Goal: Information Seeking & Learning: Learn about a topic

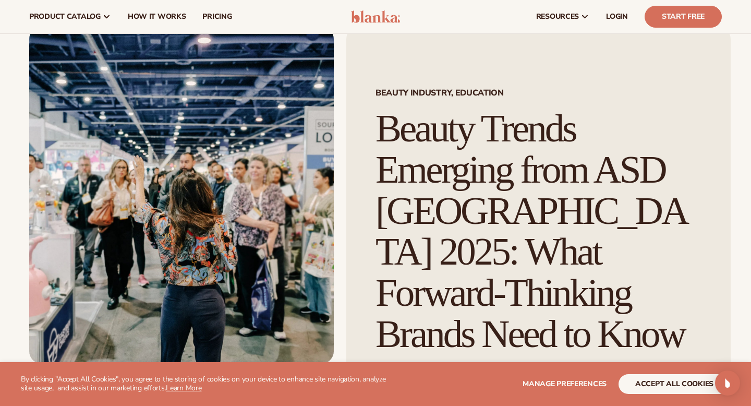
scroll to position [34, 0]
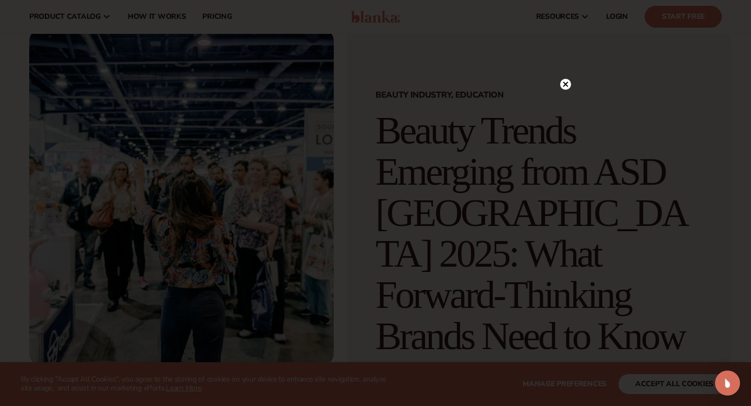
click at [564, 81] on circle at bounding box center [565, 84] width 11 height 11
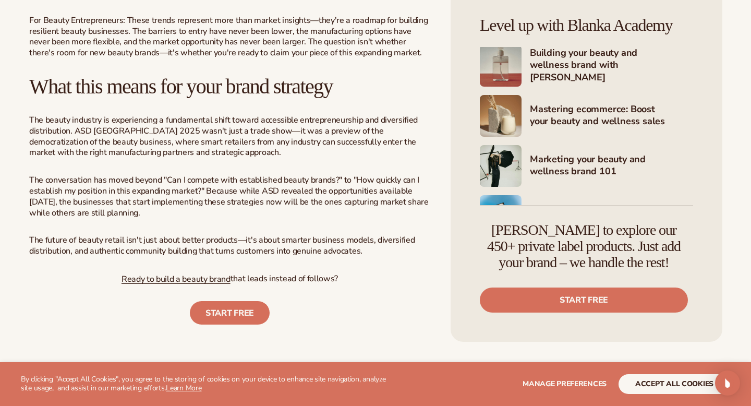
scroll to position [2940, 0]
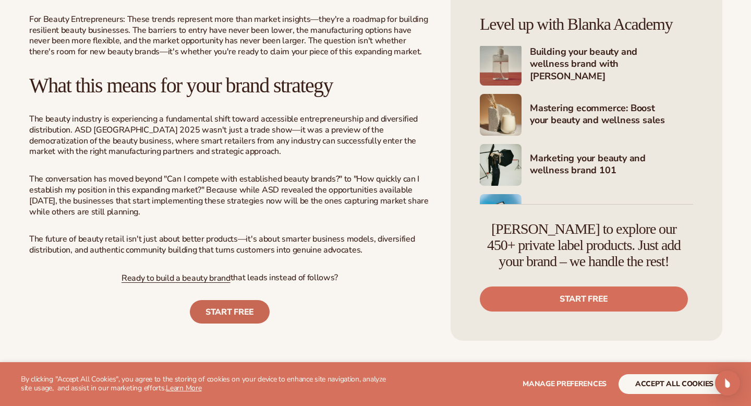
click at [242, 315] on link "START FREE" at bounding box center [230, 311] width 80 height 23
click at [152, 283] on span "Ready to build a beauty brand" at bounding box center [175, 277] width 109 height 11
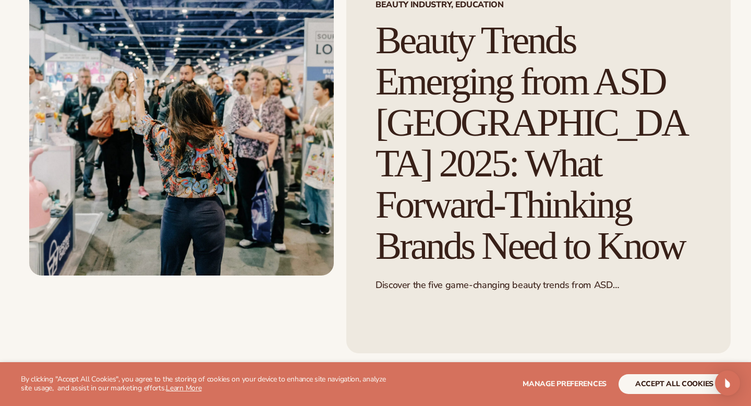
scroll to position [126, 0]
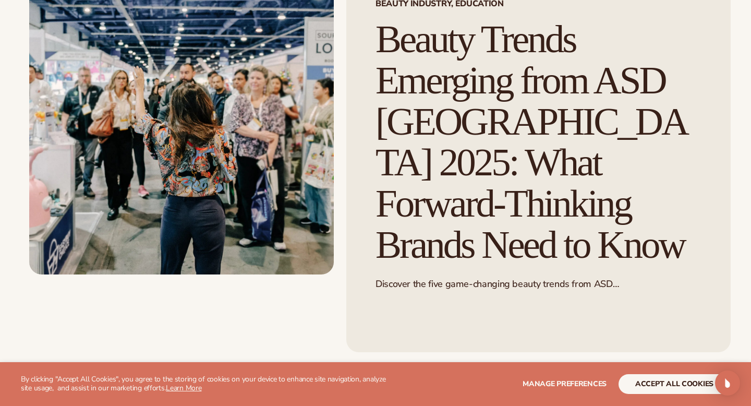
click at [236, 192] on img at bounding box center [181, 105] width 305 height 337
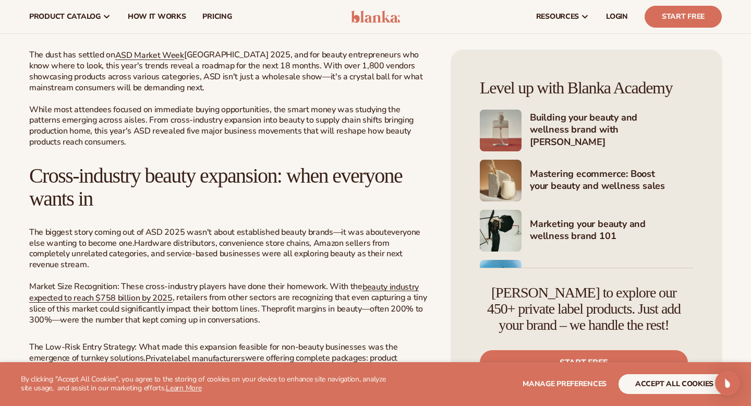
scroll to position [448, 0]
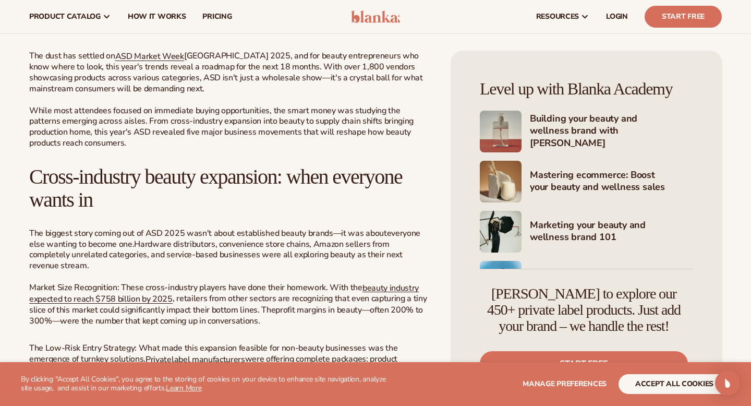
click at [147, 62] on span "[GEOGRAPHIC_DATA] 2025, and for beauty entrepreneurs who know where to look, th…" at bounding box center [226, 72] width 394 height 44
click at [145, 56] on span "ASD Market Week" at bounding box center [149, 56] width 69 height 11
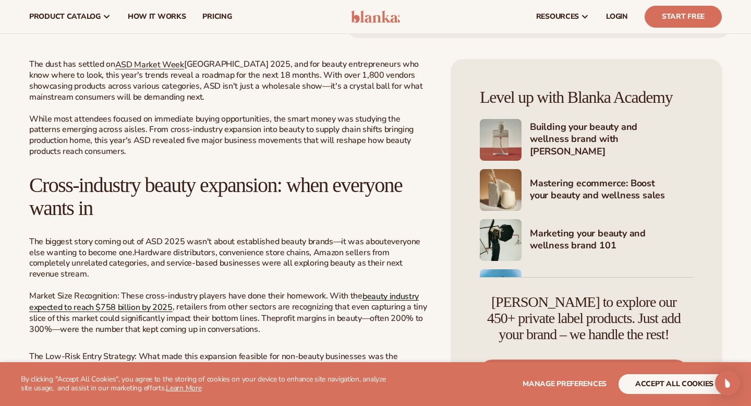
click at [369, 290] on span "beauty industry expected to reach $758 billion by 2025" at bounding box center [223, 301] width 389 height 23
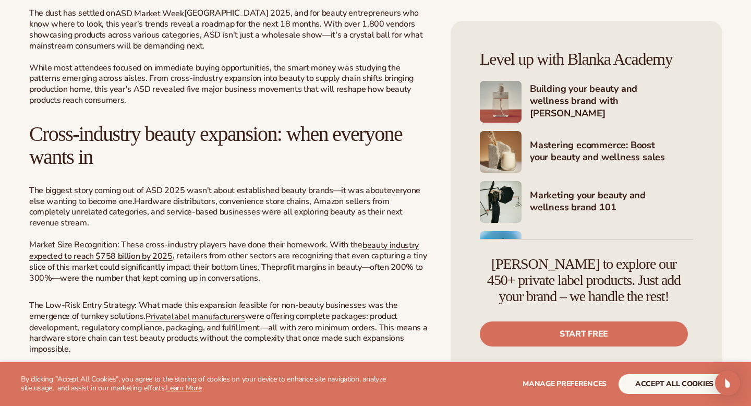
scroll to position [513, 0]
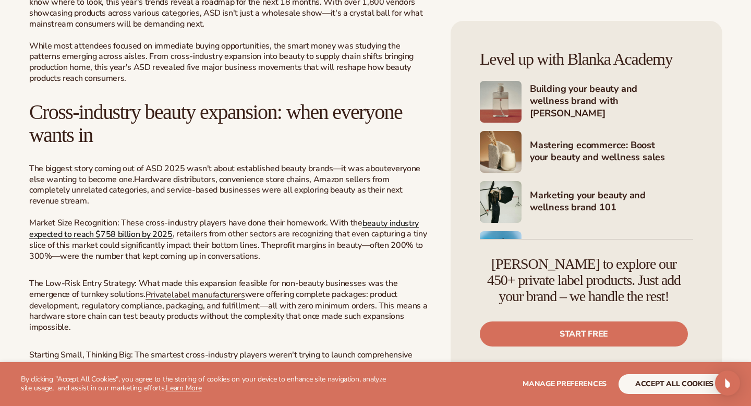
click at [385, 217] on span "beauty industry expected to reach $758 billion by 2025" at bounding box center [223, 228] width 389 height 23
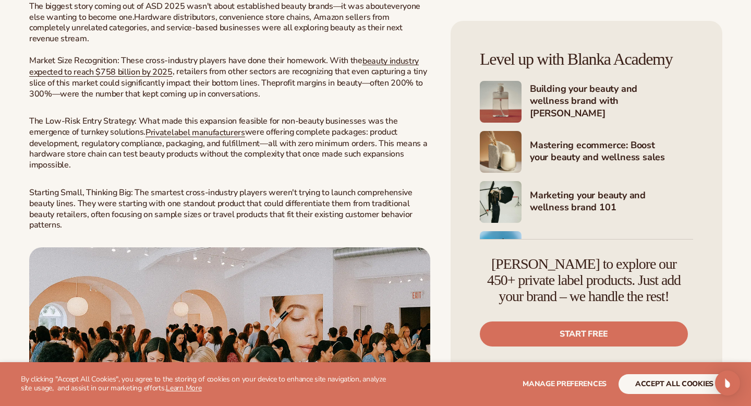
scroll to position [683, 0]
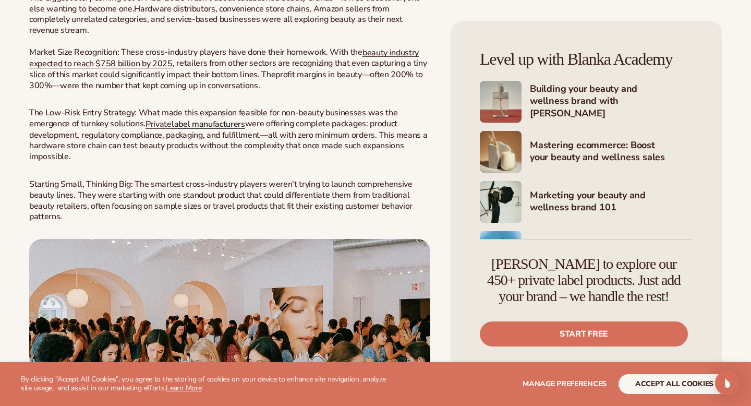
click at [223, 118] on link "label manufacturers" at bounding box center [209, 123] width 74 height 11
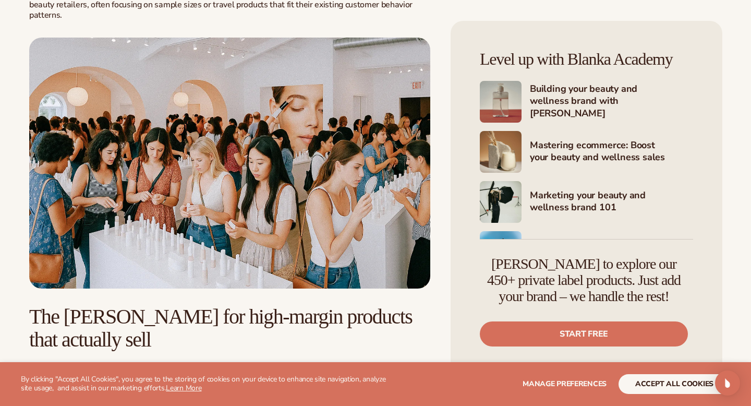
scroll to position [899, 0]
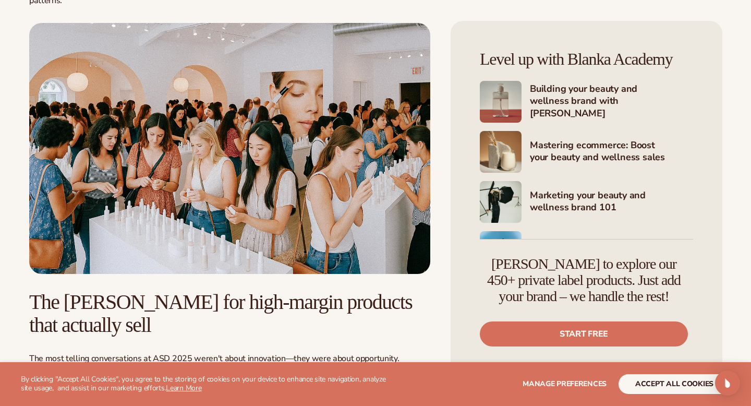
click at [285, 156] on img at bounding box center [229, 148] width 401 height 251
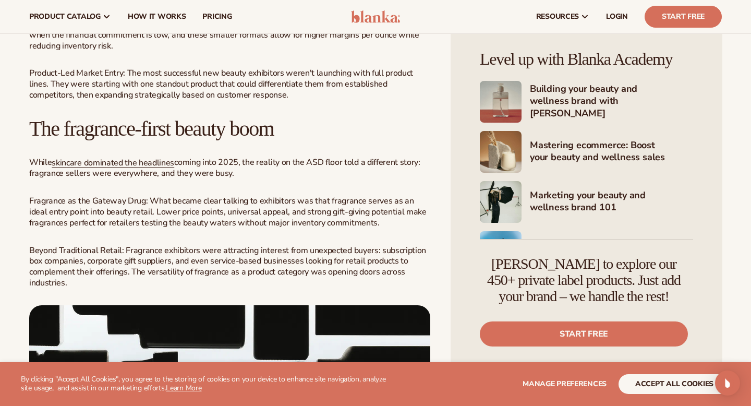
scroll to position [1362, 0]
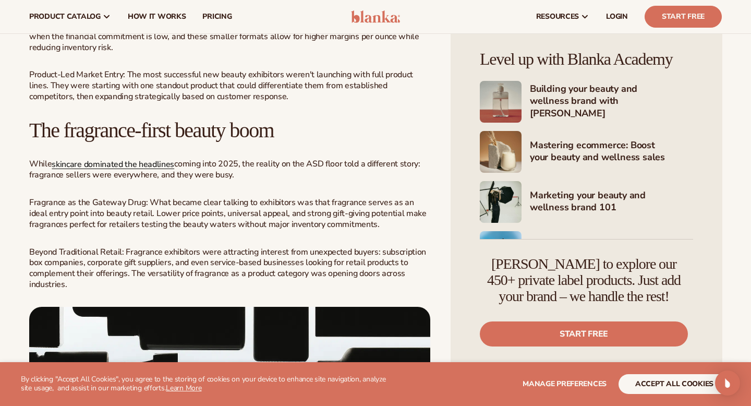
click at [124, 159] on span "skincare dominated the headlines" at bounding box center [113, 164] width 123 height 11
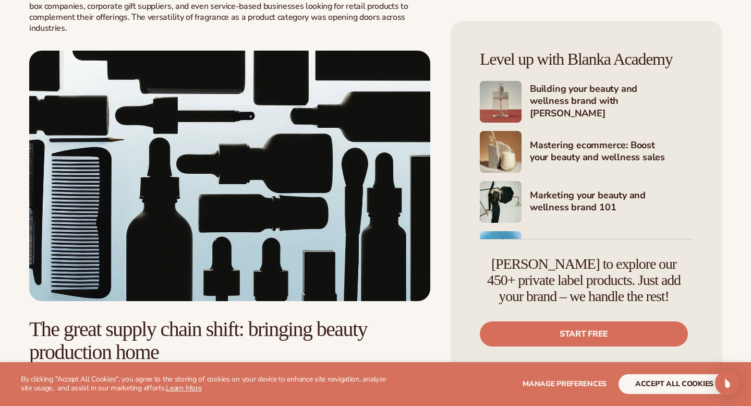
scroll to position [1626, 0]
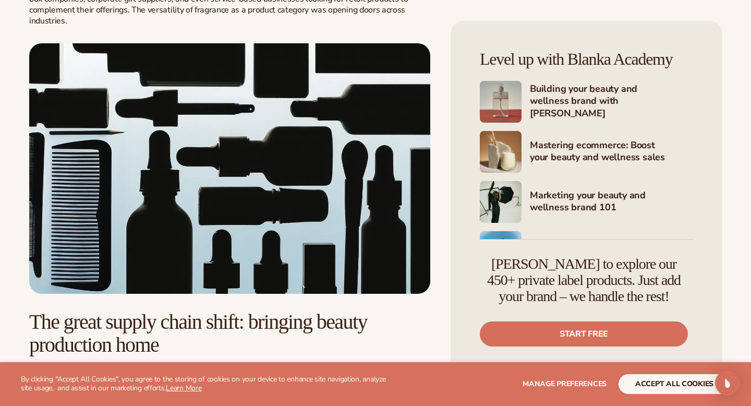
click at [300, 190] on img at bounding box center [229, 168] width 401 height 251
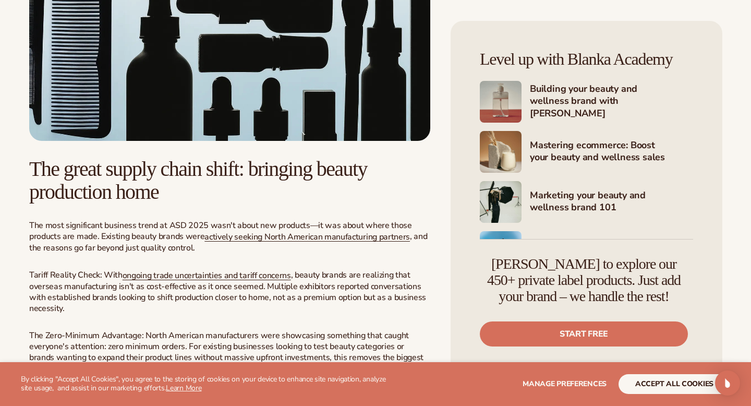
scroll to position [1841, 0]
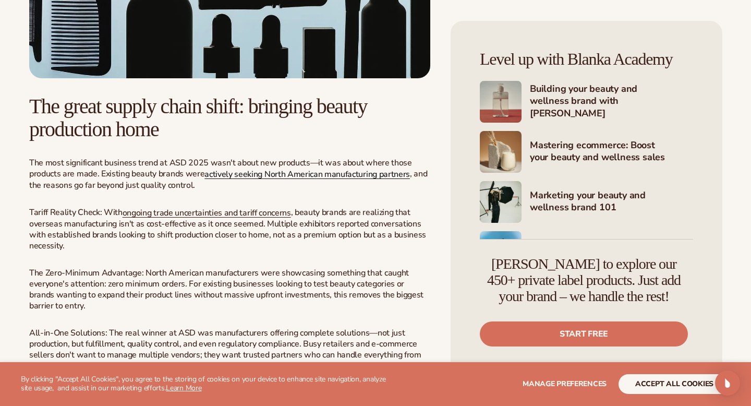
click at [268, 169] on span "actively seeking North American manufacturing partners" at bounding box center [306, 173] width 205 height 11
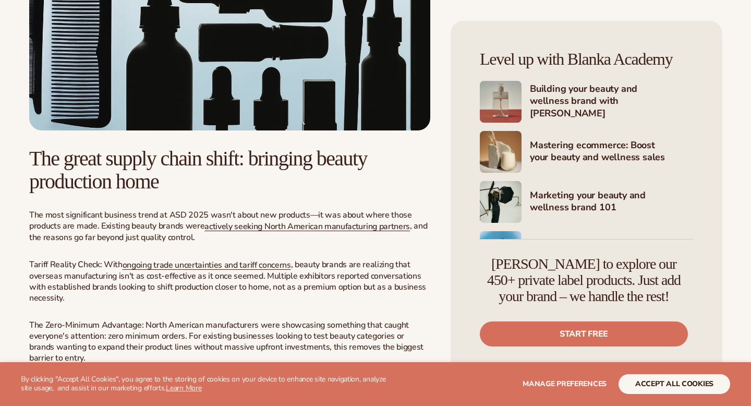
scroll to position [1841, 0]
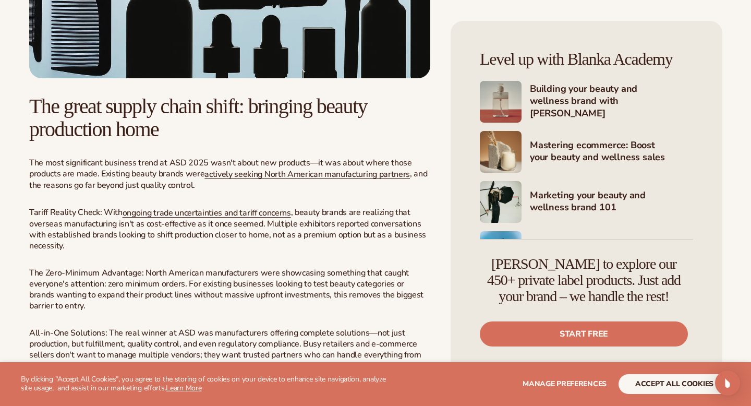
click at [221, 210] on span ", beauty brands are realizing that overseas manufacturing isn't as cost-effecti…" at bounding box center [227, 228] width 397 height 44
click at [217, 207] on span "ongoing trade uncertainties and tariff concerns" at bounding box center [207, 212] width 168 height 11
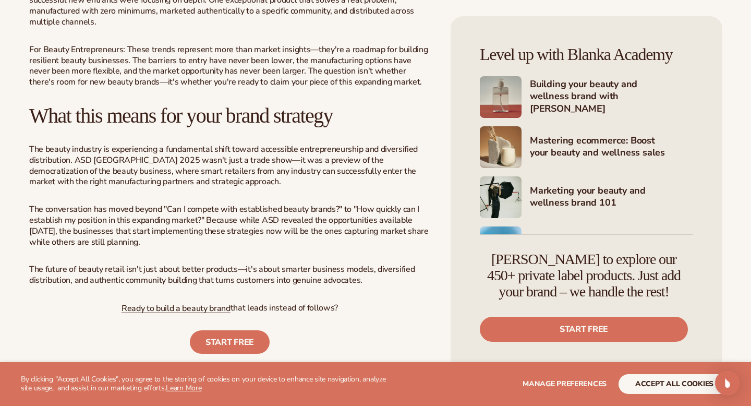
scroll to position [2913, 0]
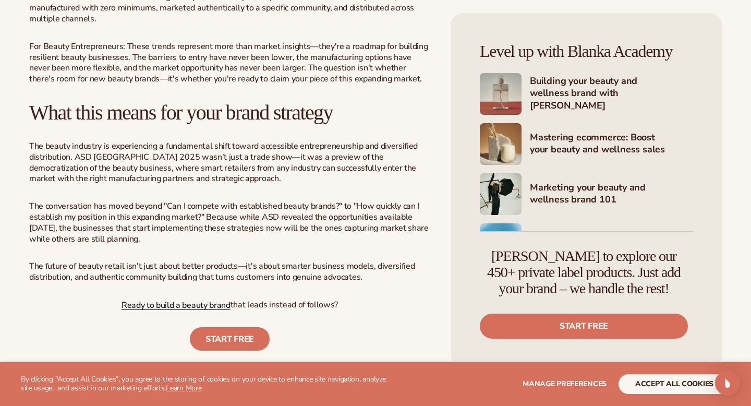
click at [176, 308] on span "Ready to build a beauty brand" at bounding box center [175, 304] width 109 height 11
